Goal: Navigation & Orientation: Find specific page/section

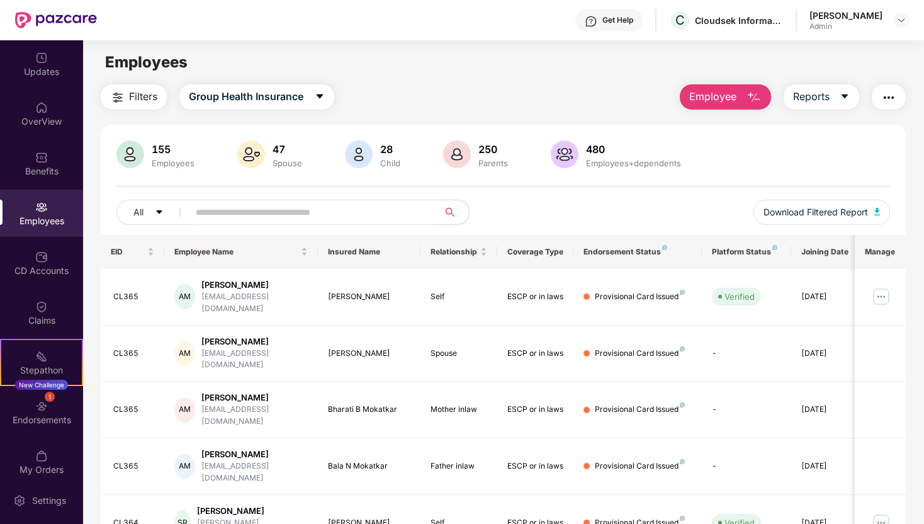
click at [449, 65] on div "Employees" at bounding box center [503, 62] width 840 height 24
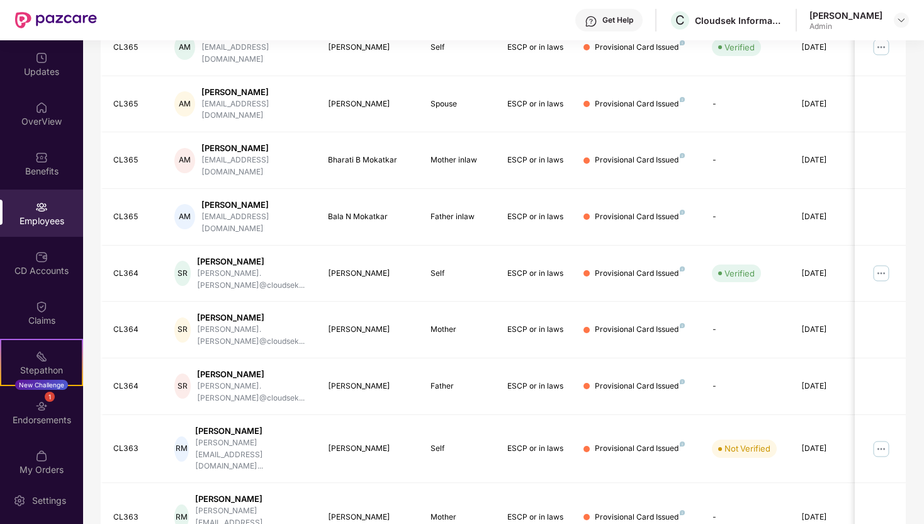
scroll to position [250, 0]
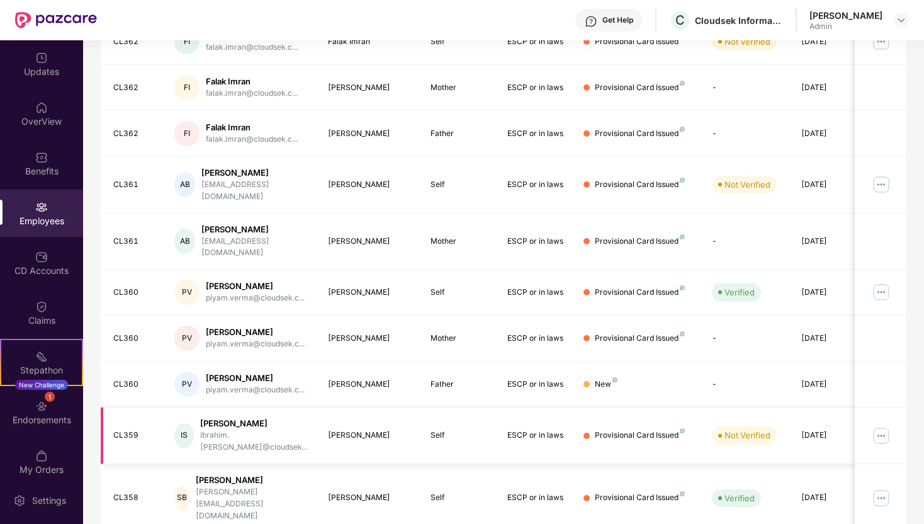
click at [881, 425] on img at bounding box center [881, 435] width 20 height 20
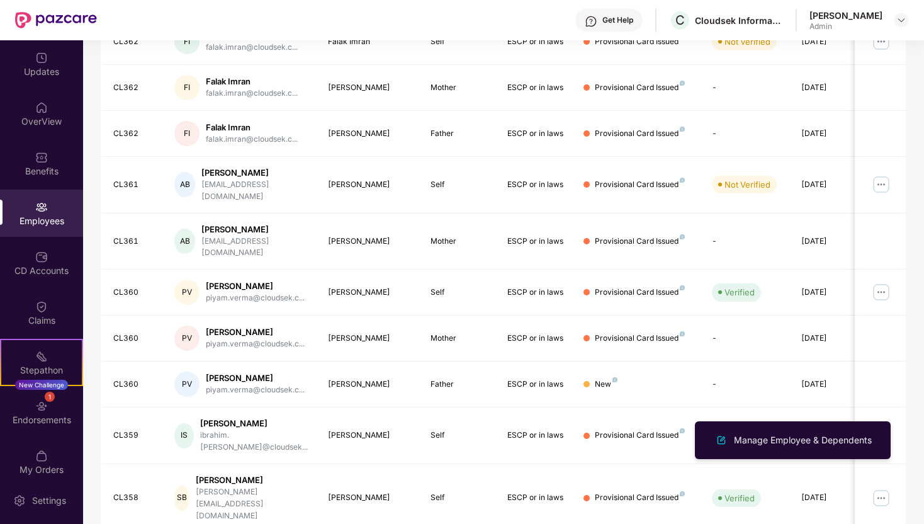
click at [911, 408] on div "Filters Group Health Insurance Employee Reports 155 Employees 47 Spouse 28 Chil…" at bounding box center [503, 205] width 840 height 743
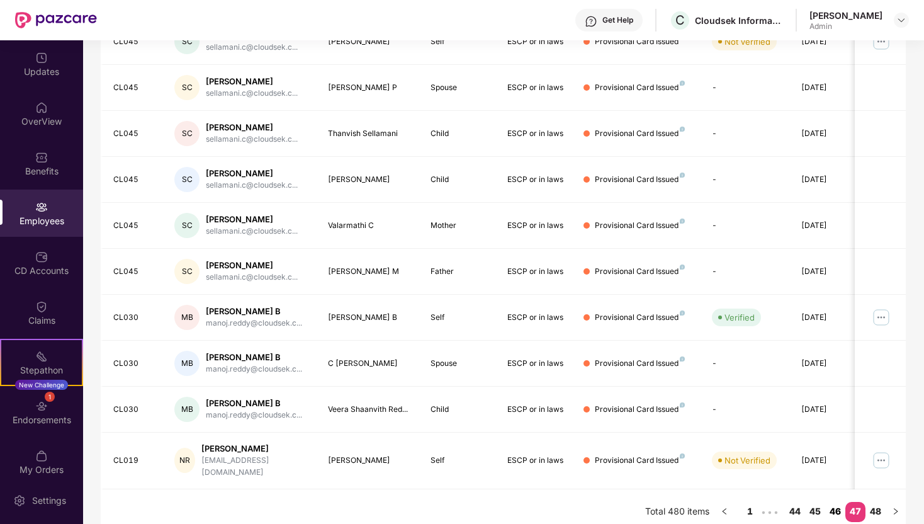
click at [838, 502] on link "46" at bounding box center [835, 511] width 20 height 19
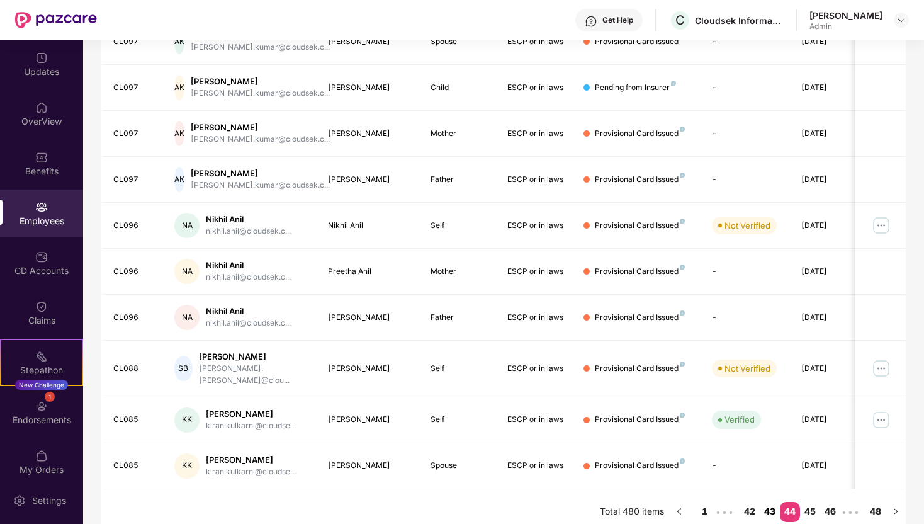
click at [769, 502] on link "43" at bounding box center [770, 511] width 20 height 19
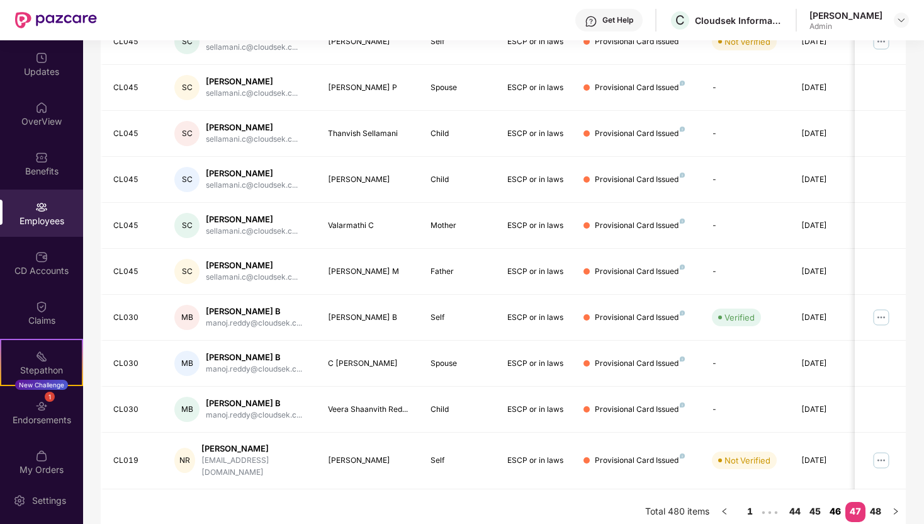
click at [833, 502] on link "46" at bounding box center [835, 511] width 20 height 19
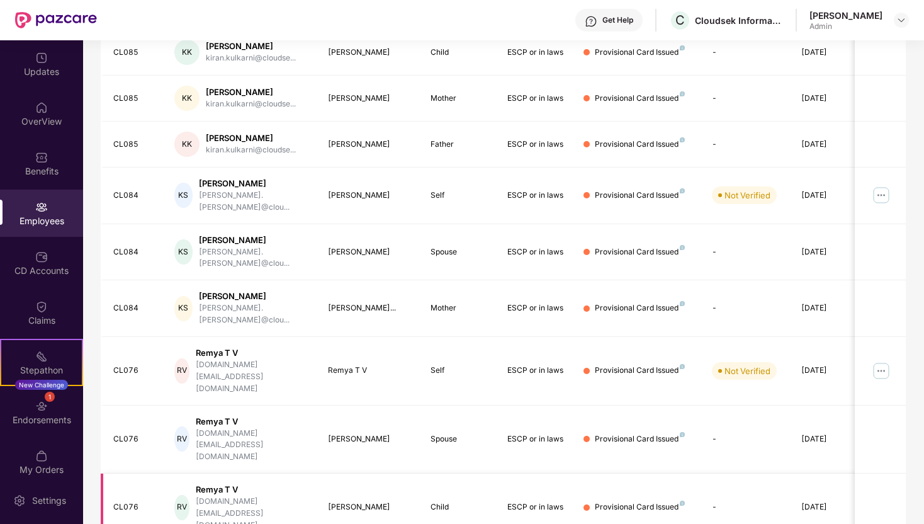
scroll to position [237, 0]
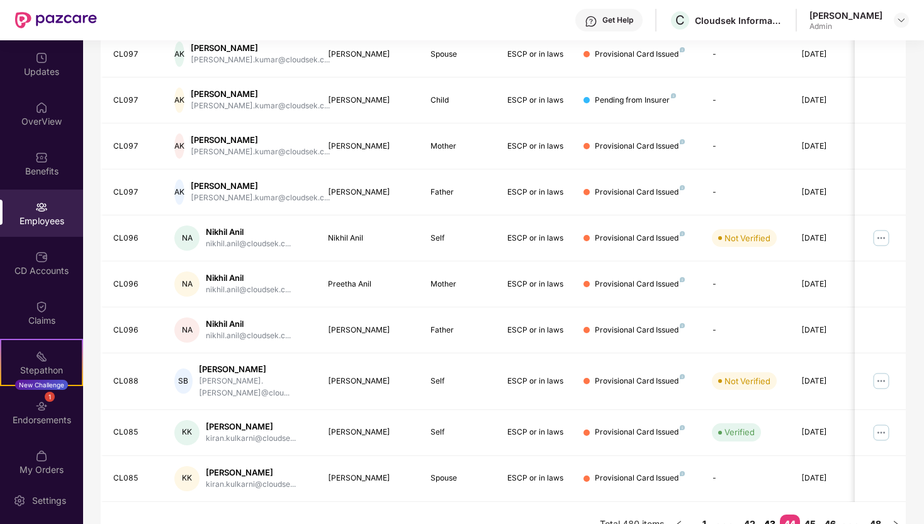
click at [774, 514] on link "43" at bounding box center [770, 523] width 20 height 19
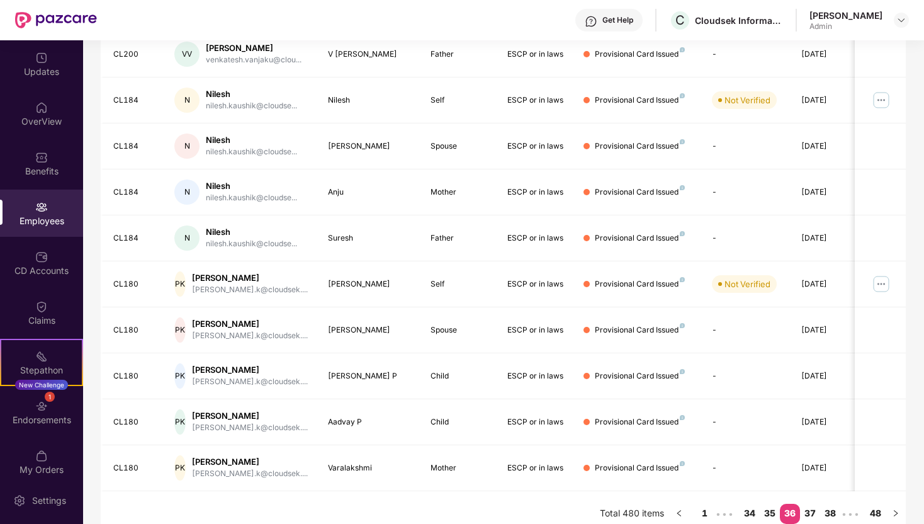
click at [774, 510] on link "35" at bounding box center [770, 513] width 20 height 19
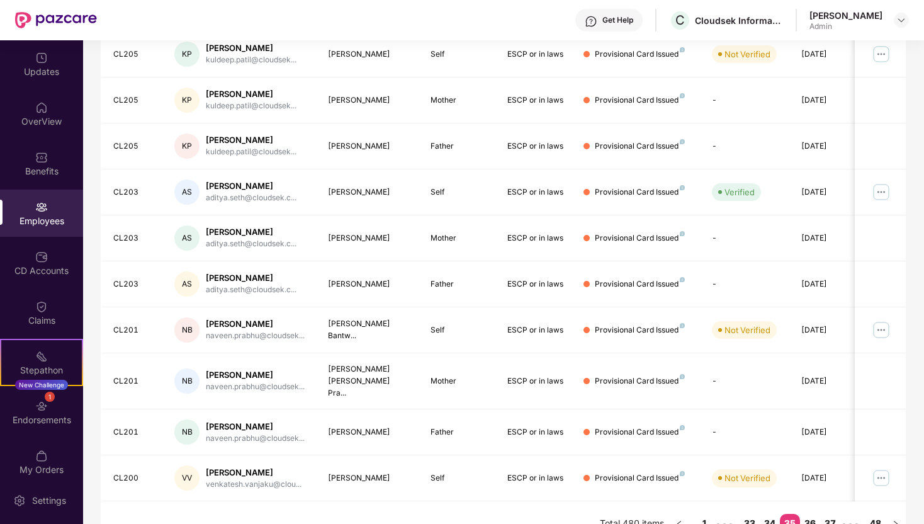
click at [774, 514] on link "34" at bounding box center [770, 523] width 20 height 19
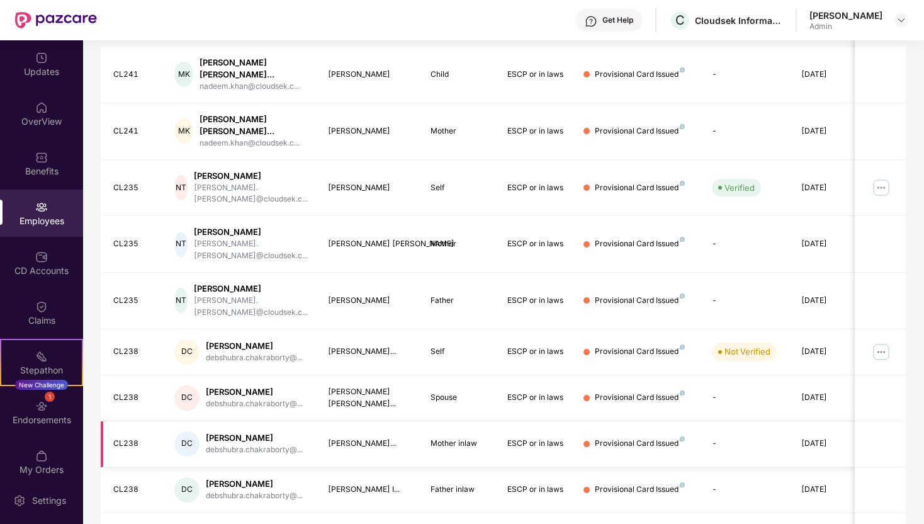
scroll to position [271, 0]
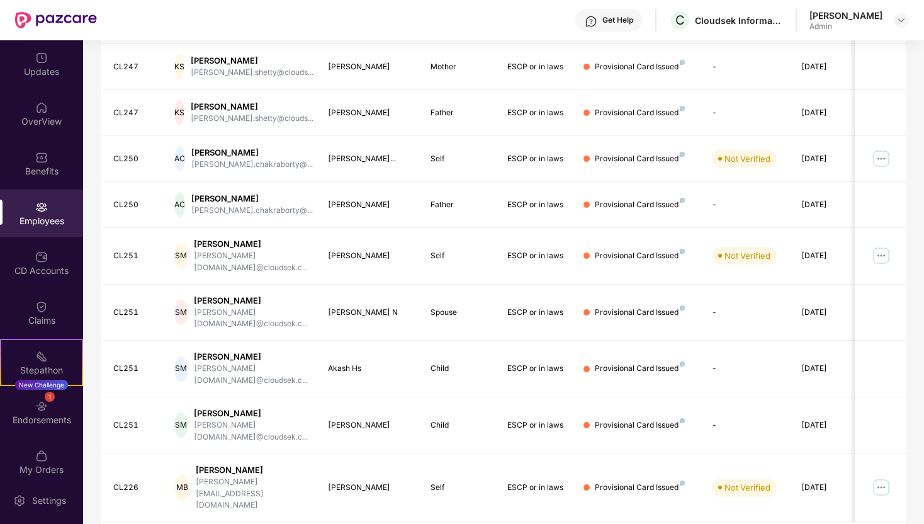
scroll to position [250, 0]
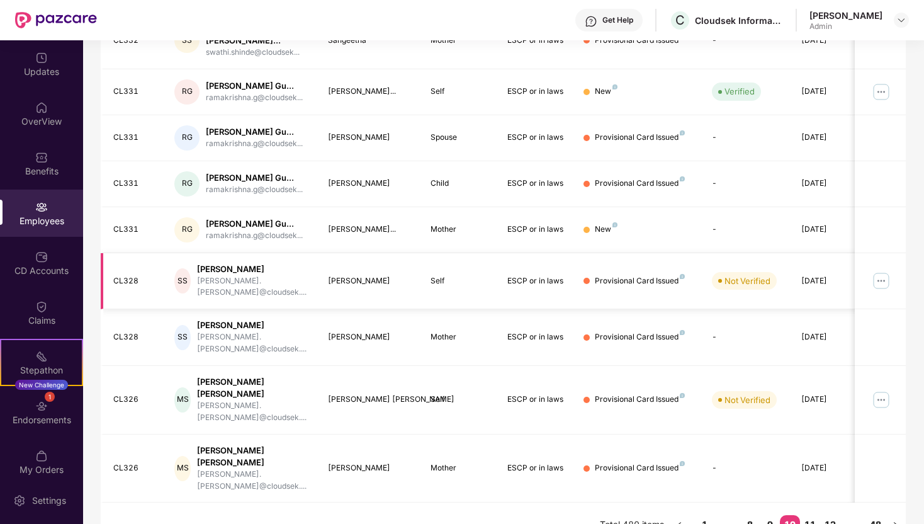
scroll to position [313, 0]
click at [768, 514] on link "9" at bounding box center [770, 523] width 20 height 19
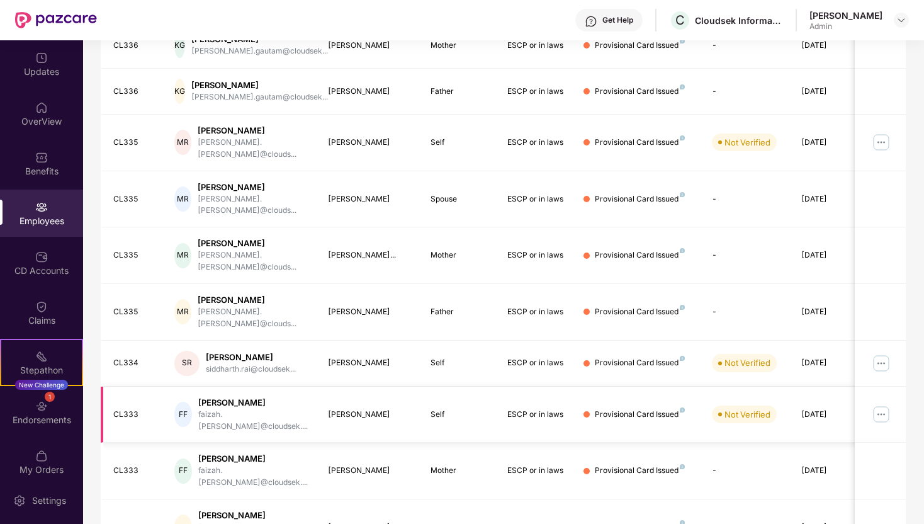
scroll to position [250, 0]
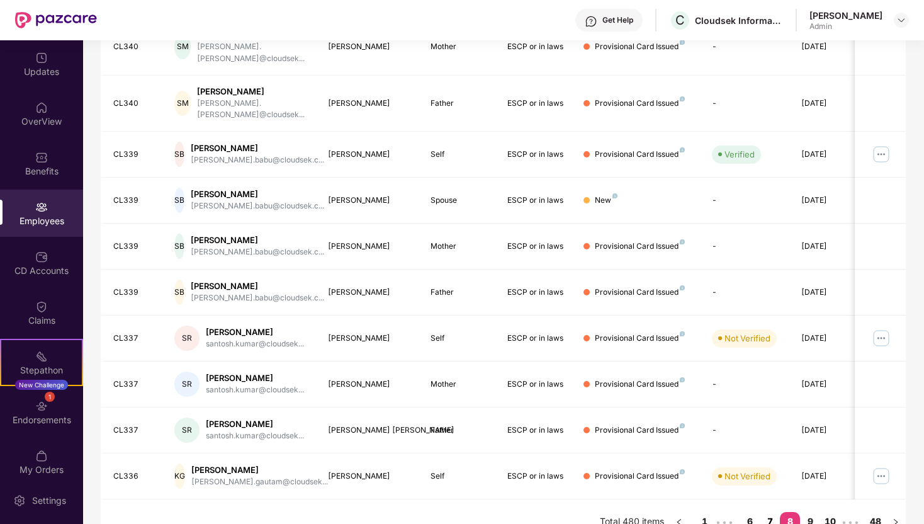
click at [769, 512] on link "7" at bounding box center [770, 521] width 20 height 19
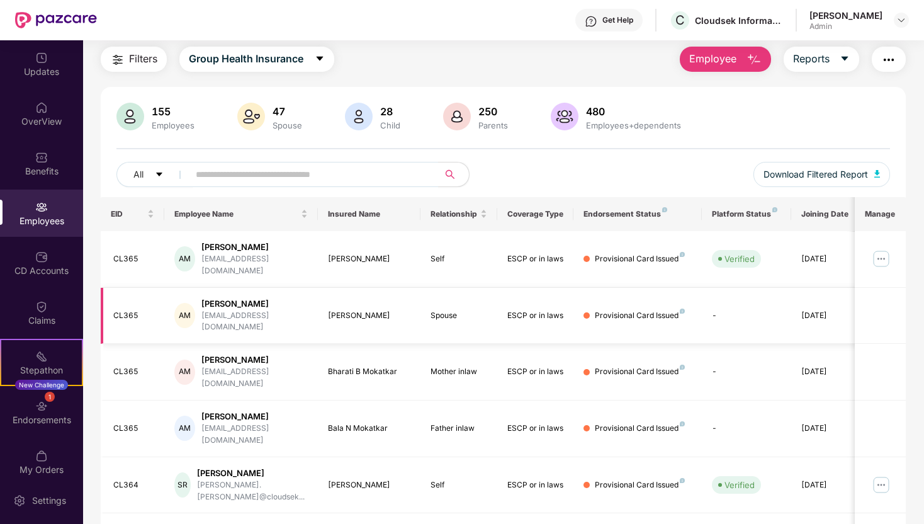
scroll to position [0, 0]
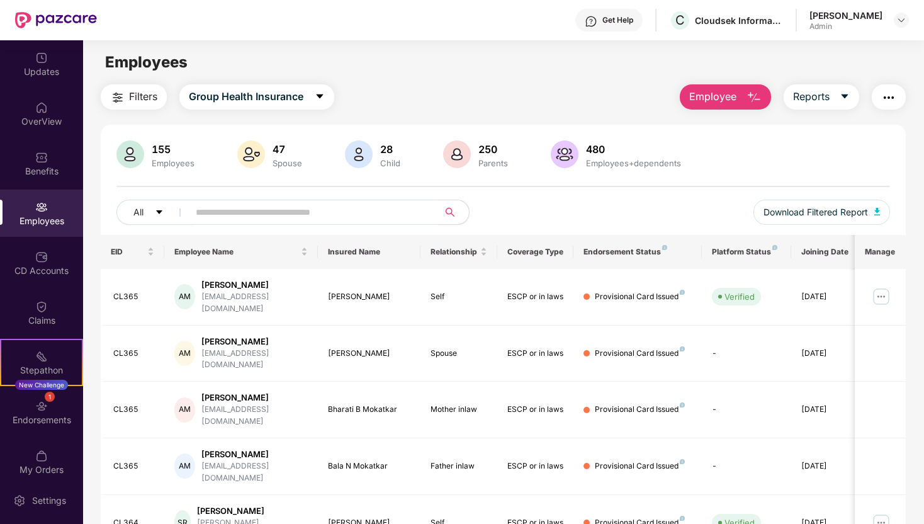
click at [579, 80] on main "Employees Filters Group Health Insurance Employee Reports 155 Employees 47 Spou…" at bounding box center [503, 302] width 840 height 524
